Goal: Information Seeking & Learning: Learn about a topic

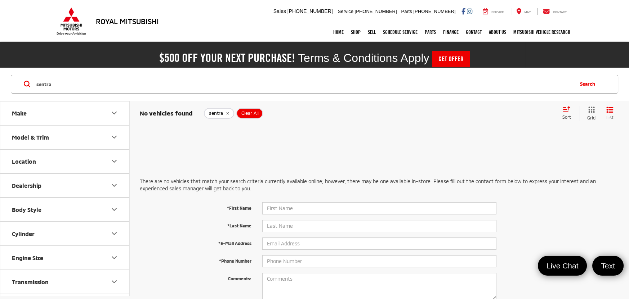
click at [228, 112] on icon "remove sentra" at bounding box center [227, 113] width 3 height 3
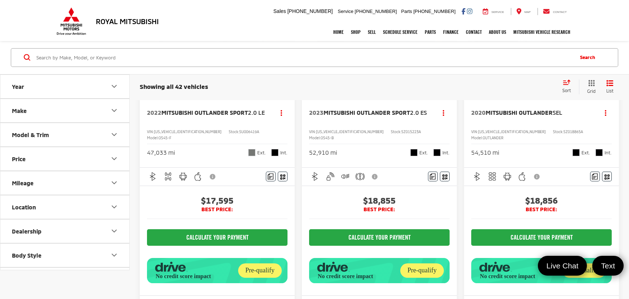
scroll to position [162, 0]
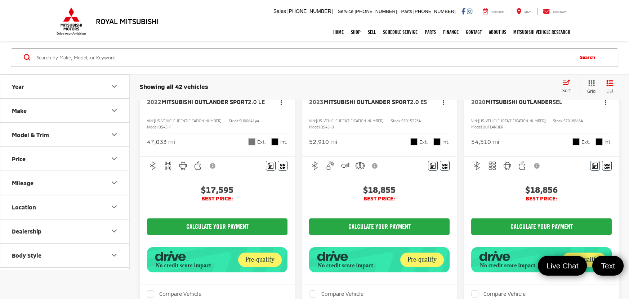
click at [413, 60] on input "Search by Make, Model, or Keyword" at bounding box center [304, 57] width 537 height 17
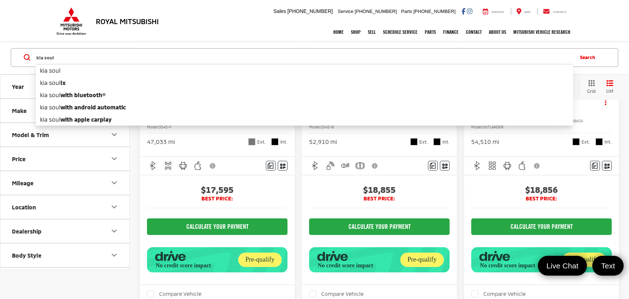
type input "kia soul"
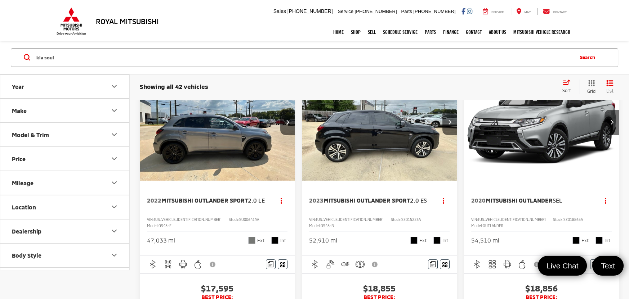
scroll to position [26, 0]
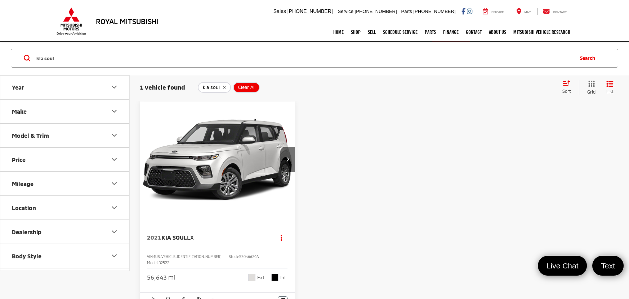
click at [221, 171] on img "2021 Kia Soul LX 0" at bounding box center [217, 160] width 156 height 117
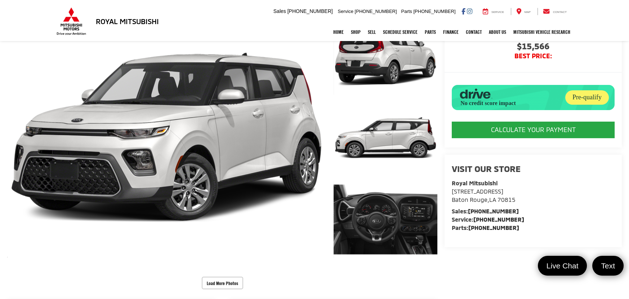
scroll to position [129, 0]
